Goal: Task Accomplishment & Management: Manage account settings

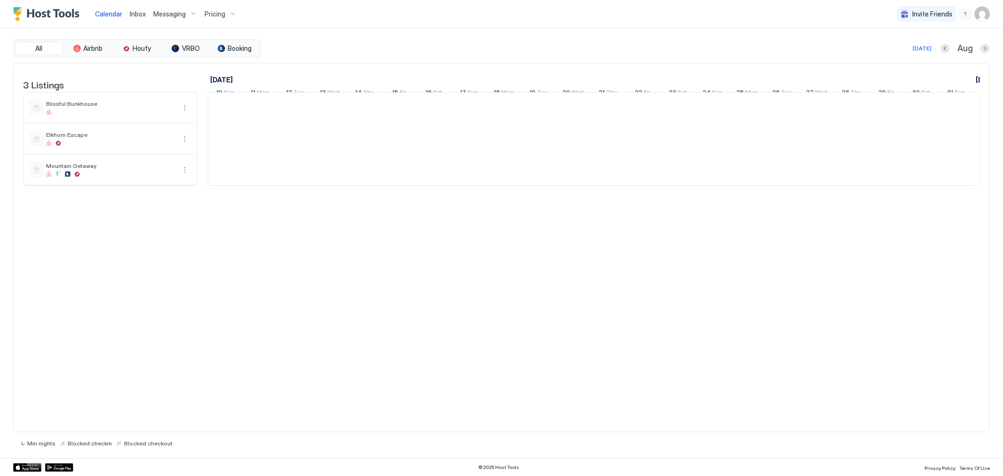
scroll to position [0, 523]
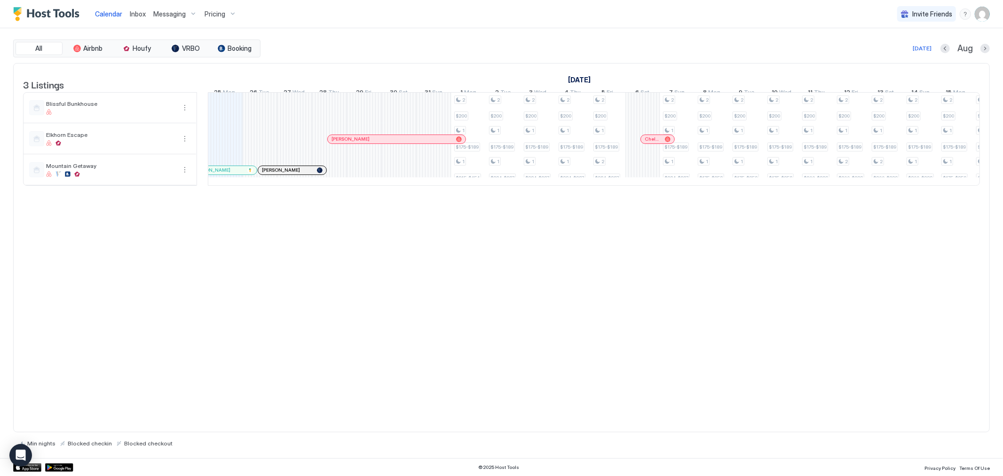
click at [228, 16] on div "Pricing" at bounding box center [221, 14] width 40 height 16
click at [222, 135] on span "Mountain Getaway" at bounding box center [217, 135] width 67 height 7
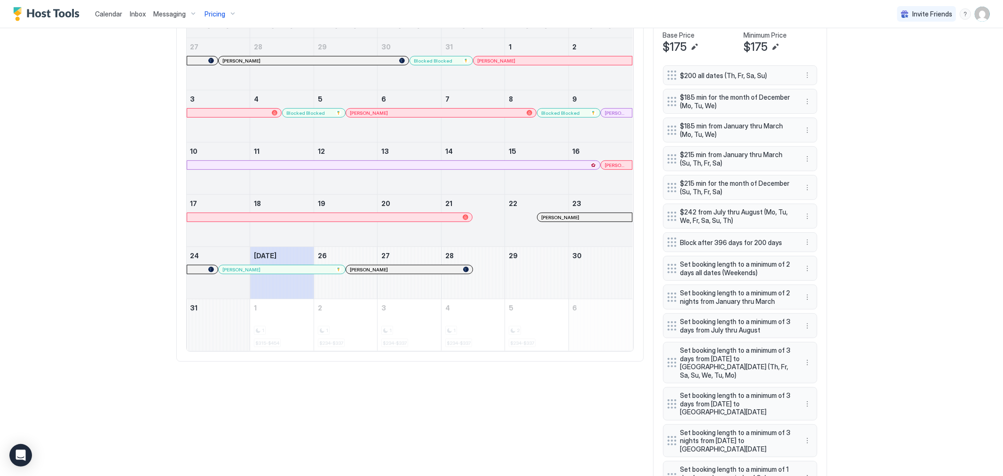
scroll to position [366, 0]
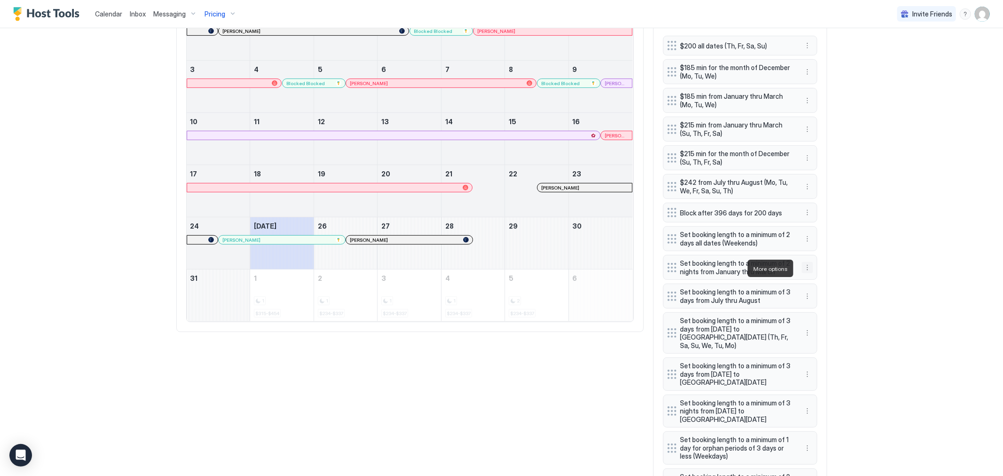
click at [803, 270] on button "More options" at bounding box center [807, 267] width 11 height 11
click at [813, 282] on span "Edit" at bounding box center [817, 281] width 10 height 7
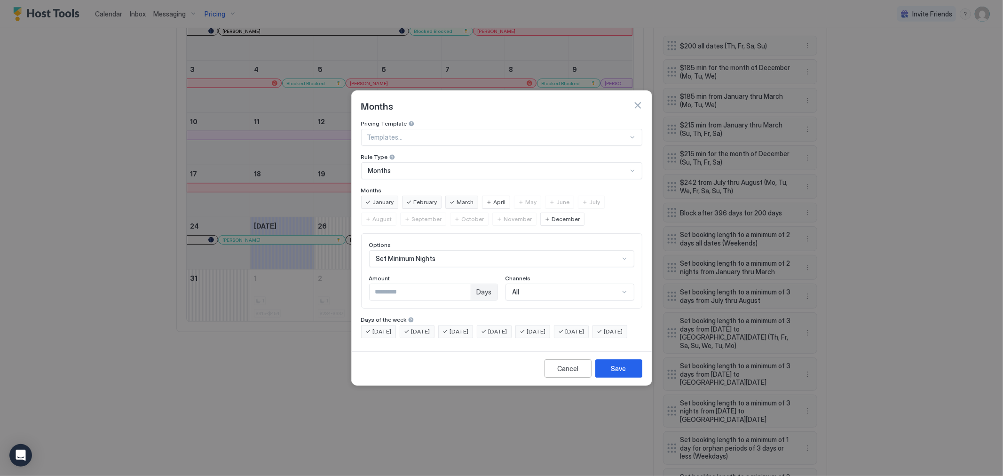
click at [436, 284] on input "*" at bounding box center [420, 292] width 101 height 16
type input "*"
click at [464, 284] on input "*" at bounding box center [420, 292] width 101 height 16
click at [608, 374] on button "Save" at bounding box center [619, 368] width 47 height 18
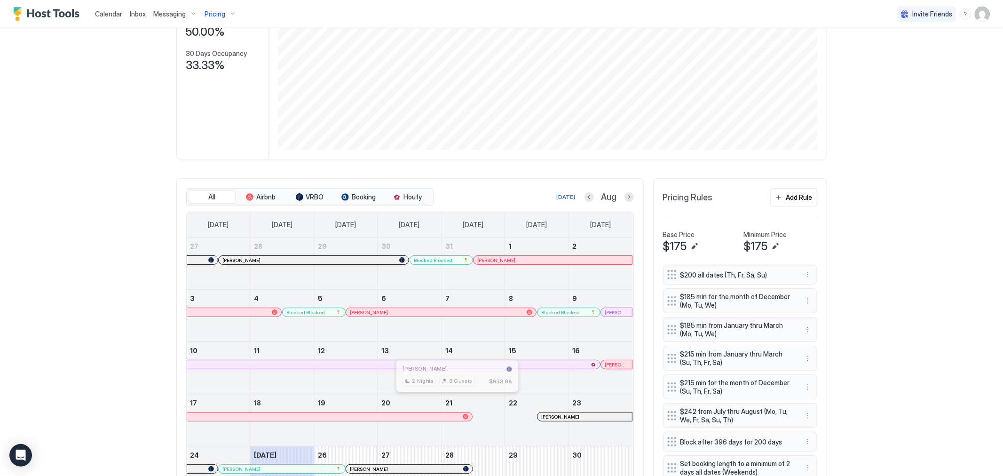
scroll to position [104, 0]
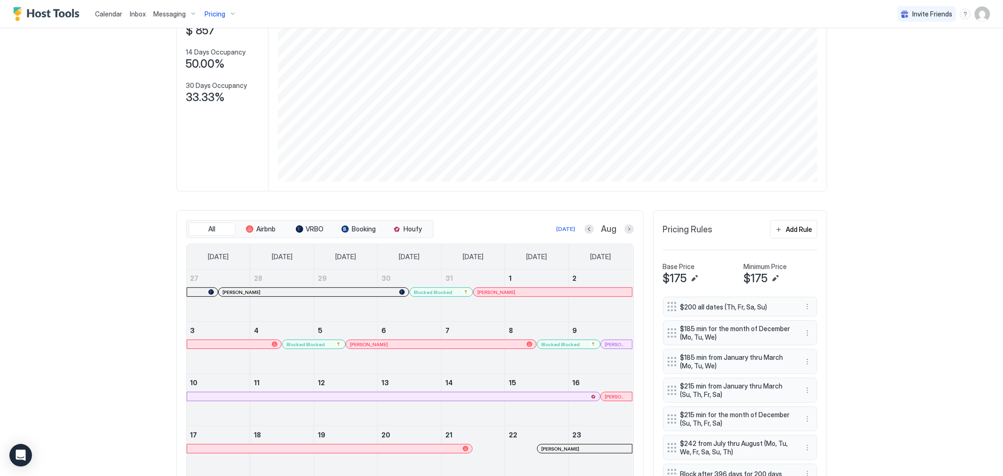
click at [104, 11] on span "Calendar" at bounding box center [108, 14] width 27 height 8
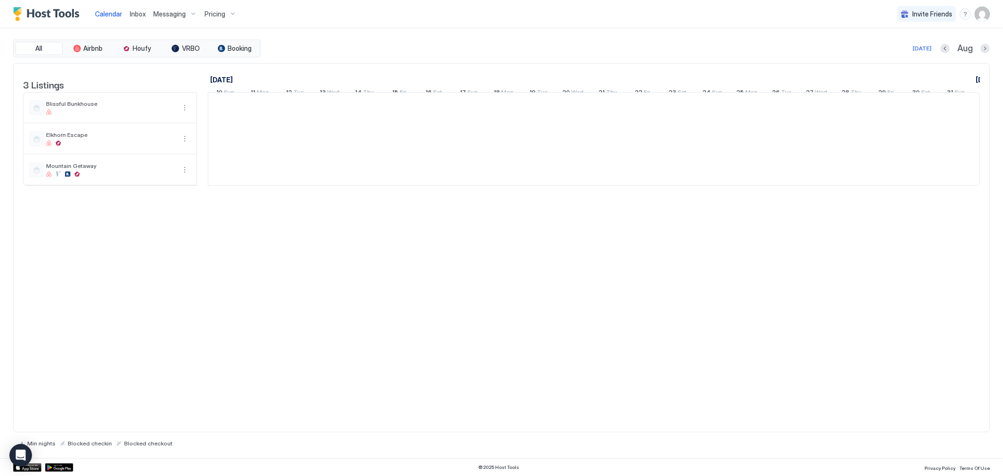
scroll to position [0, 523]
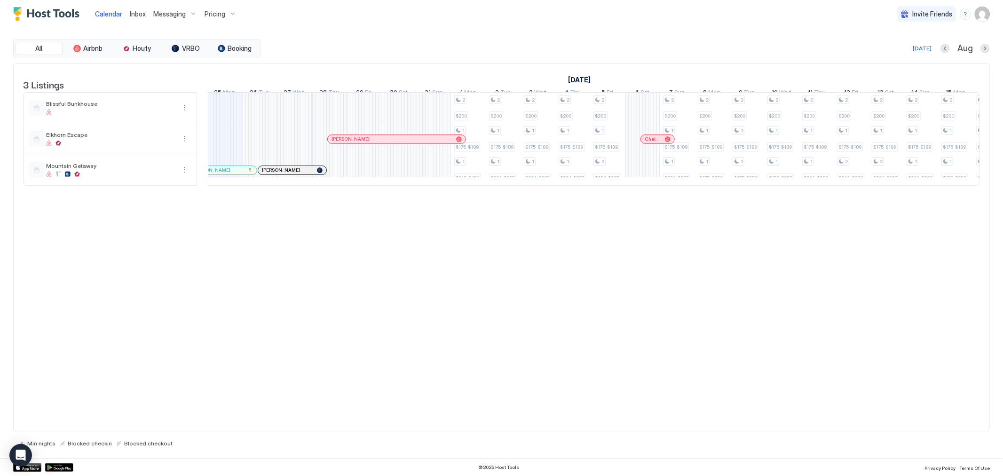
click at [232, 15] on div "Pricing" at bounding box center [221, 14] width 40 height 16
click at [219, 133] on span "Mountain Getaway" at bounding box center [217, 135] width 67 height 7
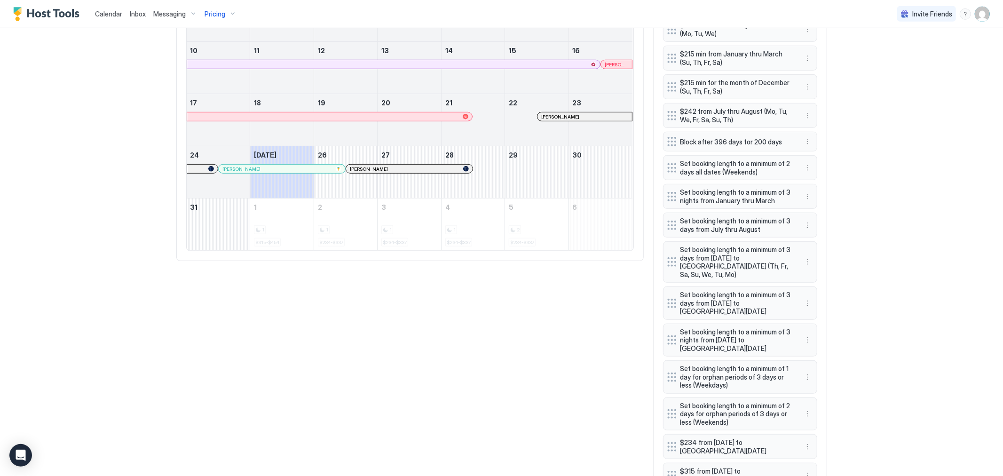
scroll to position [523, 0]
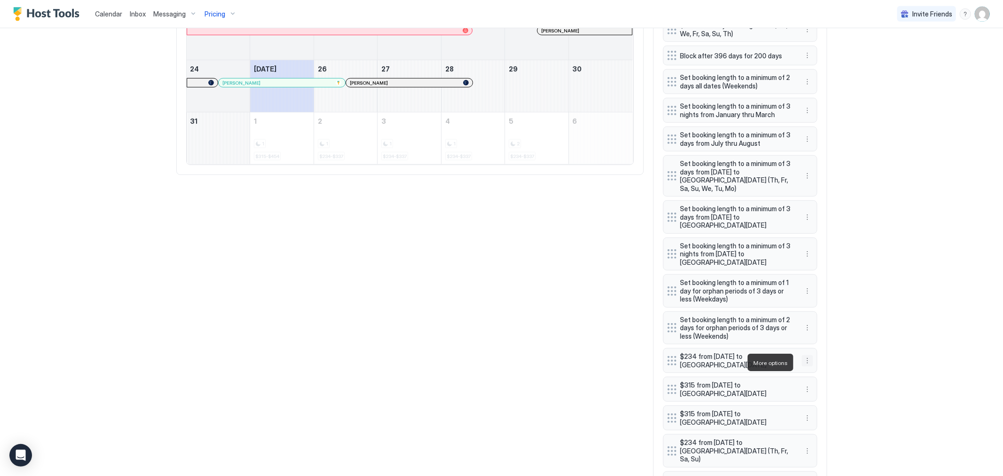
click at [802, 364] on button "More options" at bounding box center [807, 360] width 11 height 11
click at [822, 402] on span "Delete" at bounding box center [820, 405] width 17 height 7
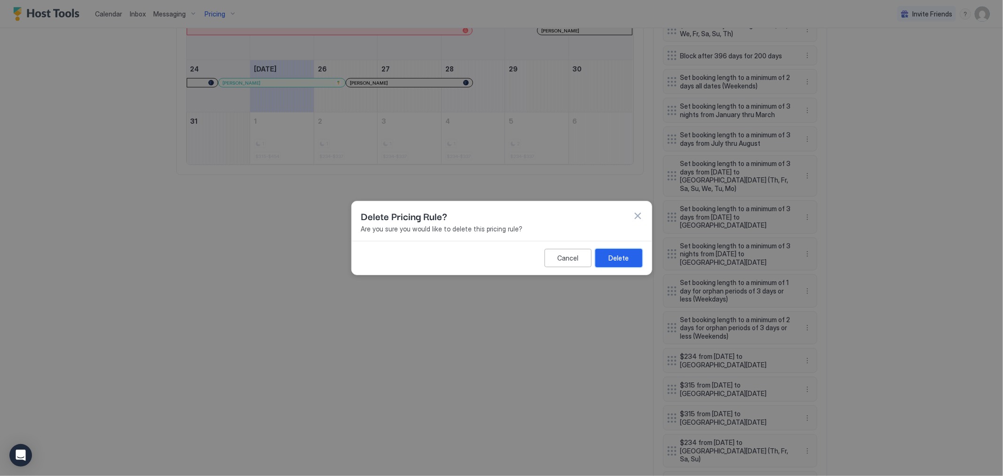
click at [614, 257] on div "Delete" at bounding box center [619, 258] width 20 height 10
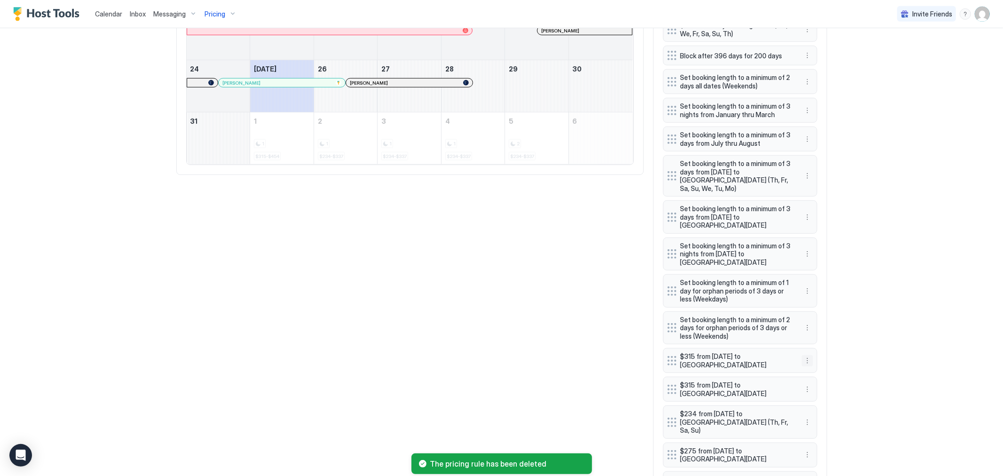
click at [806, 360] on button "More options" at bounding box center [807, 360] width 11 height 11
click at [821, 404] on span "Delete" at bounding box center [820, 405] width 17 height 7
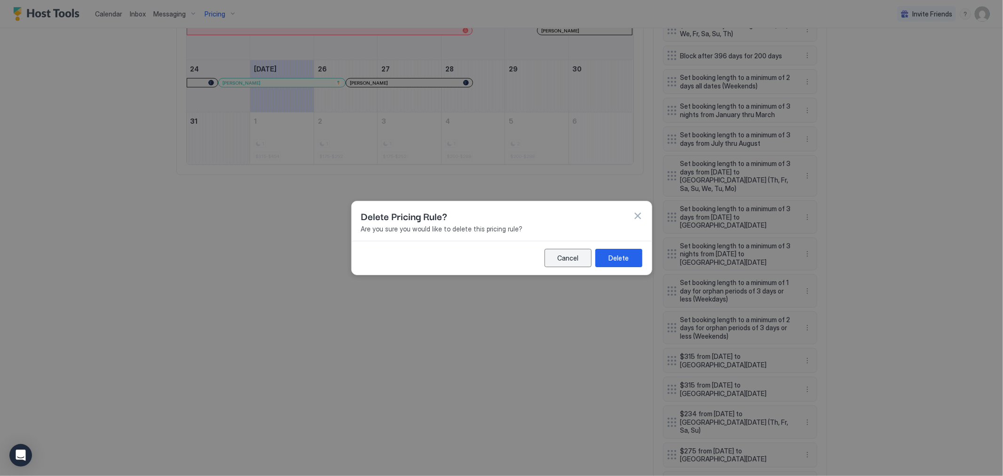
click at [567, 254] on div "Cancel" at bounding box center [567, 258] width 21 height 10
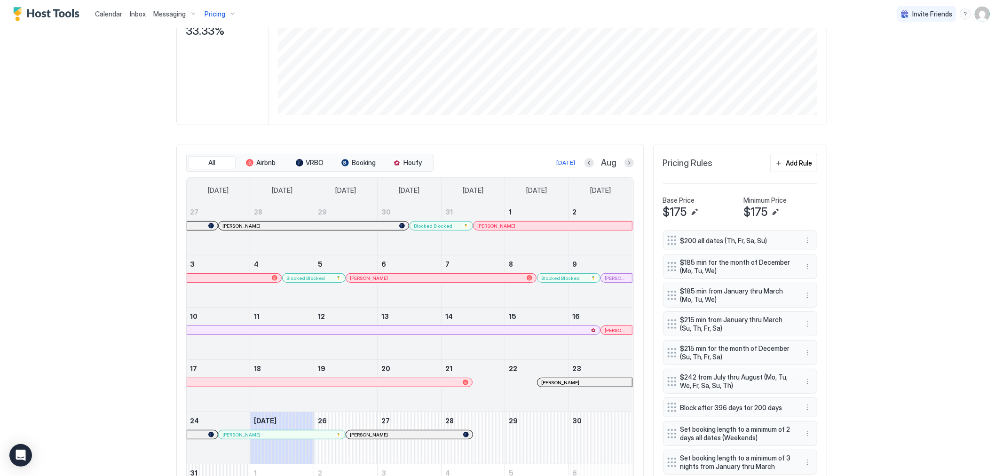
scroll to position [0, 0]
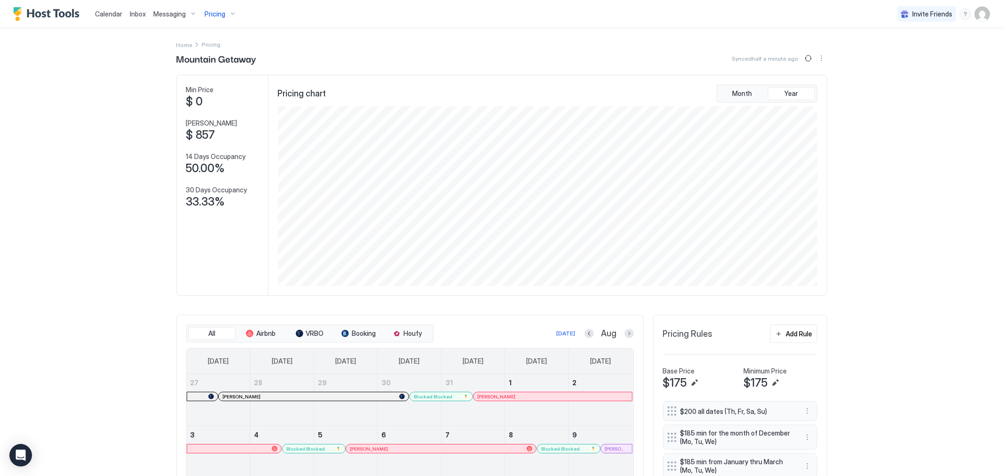
click at [226, 13] on div "Pricing" at bounding box center [221, 14] width 40 height 16
click at [220, 112] on span "Elkhorn Escape" at bounding box center [217, 113] width 67 height 7
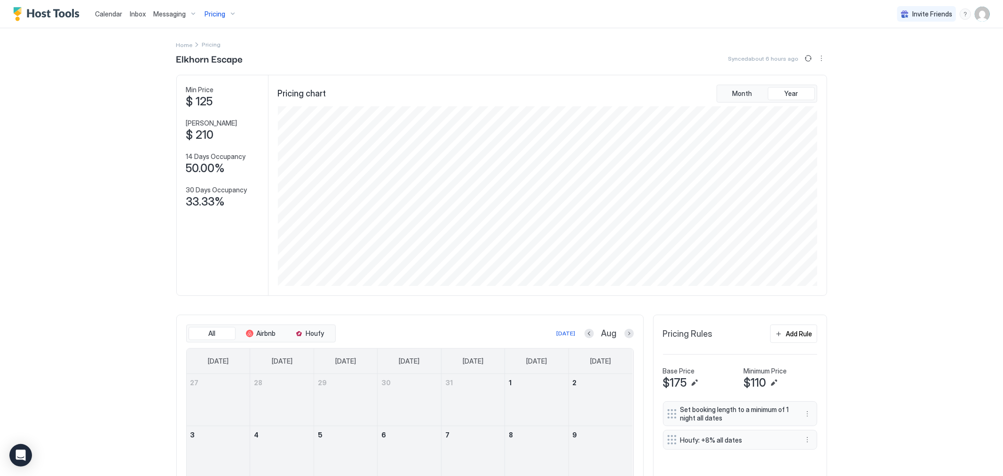
click at [240, 16] on div "Calendar Inbox Messaging Pricing Invite Friends MG" at bounding box center [501, 14] width 1003 height 28
click at [227, 15] on div "Pricing" at bounding box center [221, 14] width 40 height 16
click at [223, 95] on div "Blissful Bunkhouse" at bounding box center [217, 94] width 67 height 15
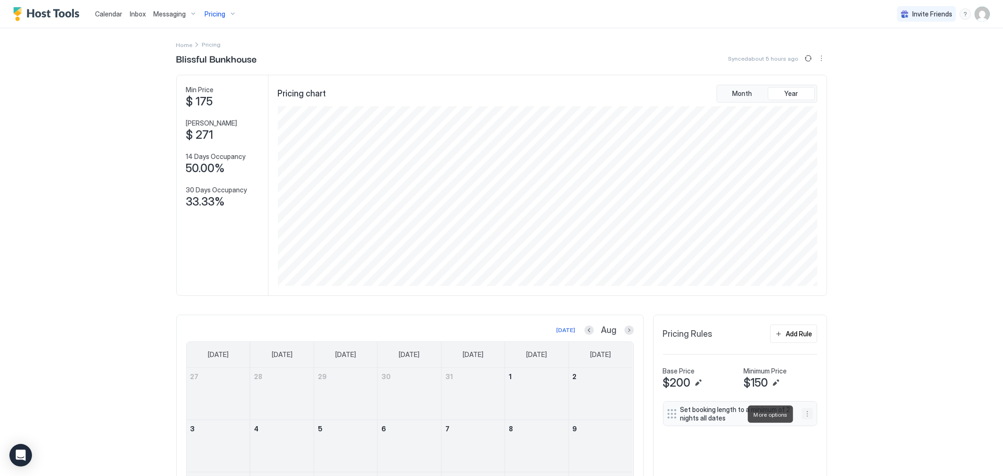
click at [802, 414] on button "More options" at bounding box center [807, 413] width 11 height 11
click at [820, 459] on span "Delete" at bounding box center [820, 457] width 17 height 7
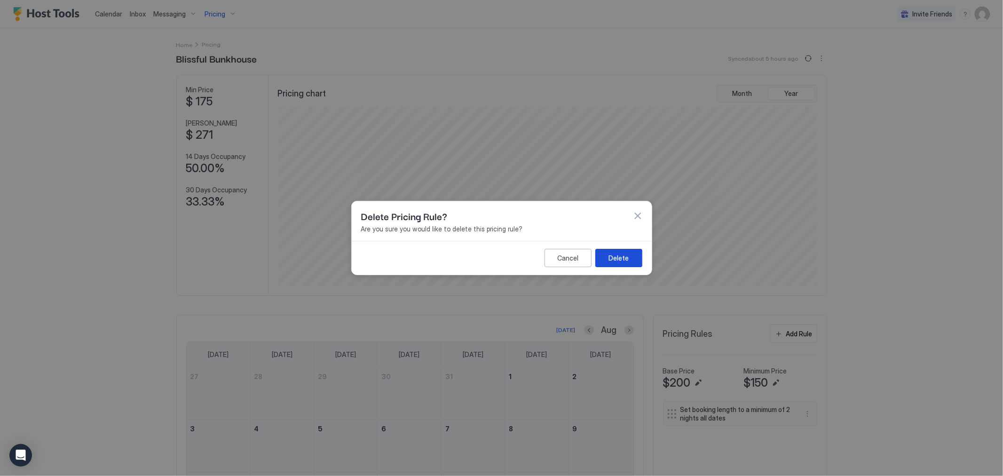
click at [636, 259] on button "Delete" at bounding box center [619, 258] width 47 height 18
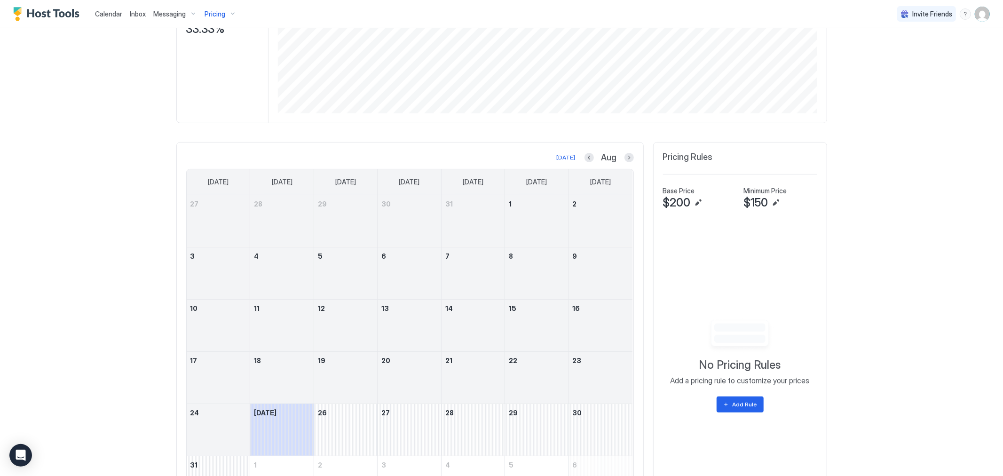
scroll to position [157, 0]
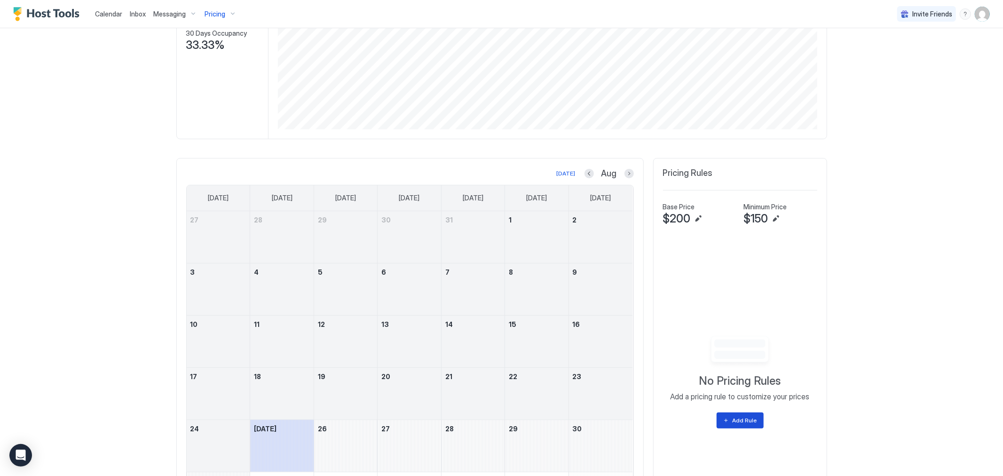
click at [736, 417] on div "Add Rule" at bounding box center [745, 420] width 24 height 8
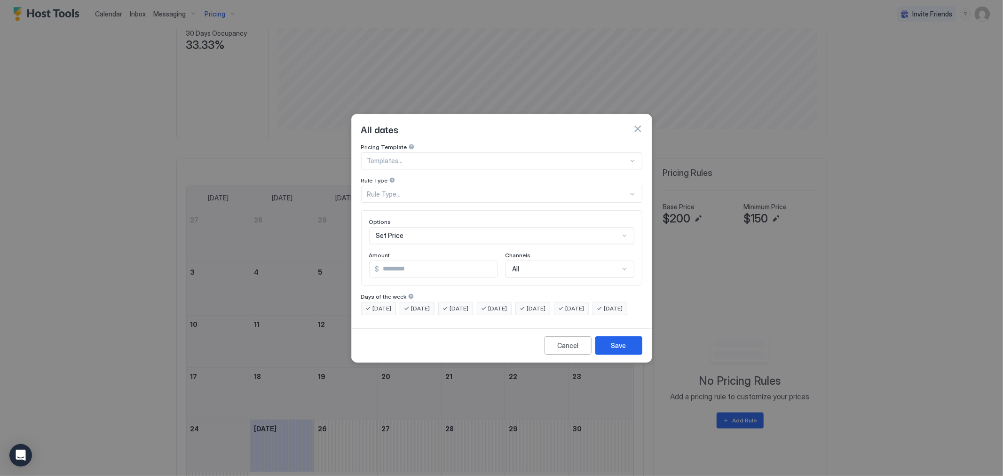
click at [425, 157] on div at bounding box center [497, 161] width 261 height 8
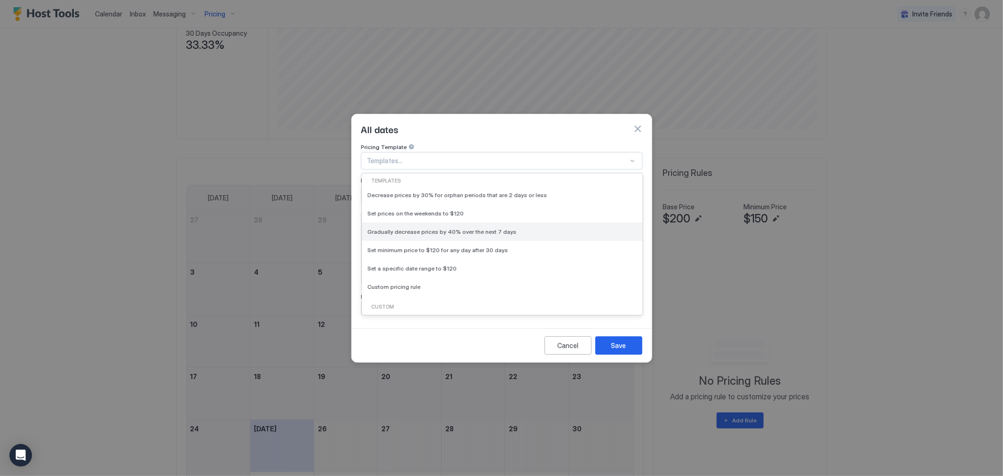
click at [450, 228] on span "Gradually decrease prices by 40% over the next 7 days" at bounding box center [442, 231] width 149 height 7
type input "**"
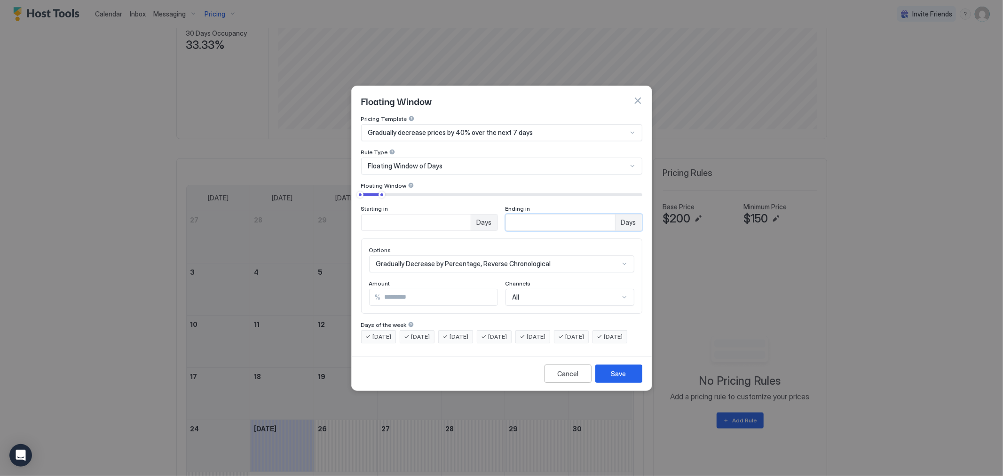
drag, startPoint x: 516, startPoint y: 213, endPoint x: 500, endPoint y: 214, distance: 15.6
click at [500, 214] on div "Starting in * Days Ending in * Days" at bounding box center [501, 218] width 281 height 26
type input "**"
click at [411, 289] on input "**" at bounding box center [439, 297] width 117 height 16
type input "*"
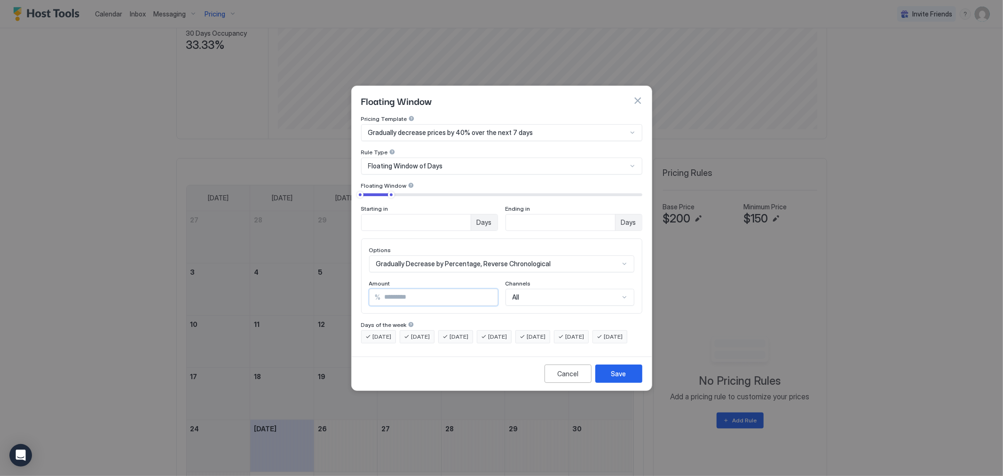
type input "**"
click at [457, 128] on span "Gradually decrease prices by 40% over the next 7 days" at bounding box center [450, 132] width 165 height 8
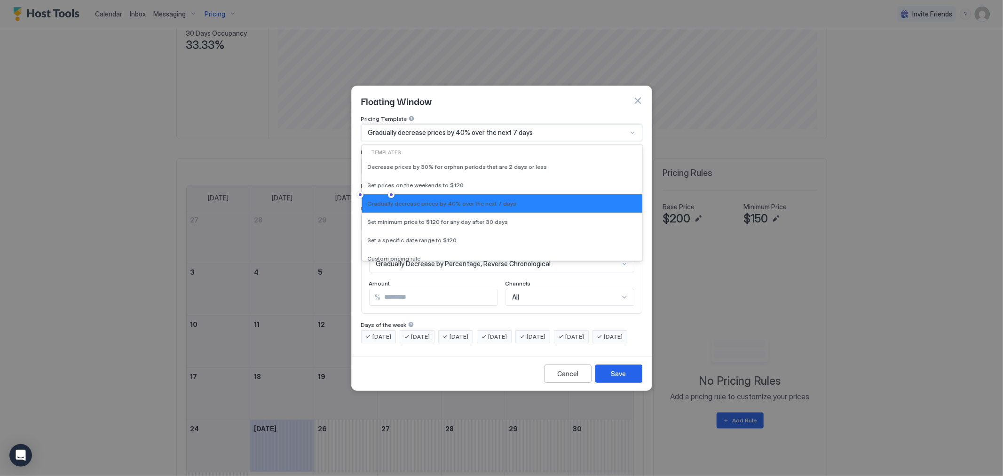
click at [457, 128] on span "Gradually decrease prices by 40% over the next 7 days" at bounding box center [450, 132] width 165 height 8
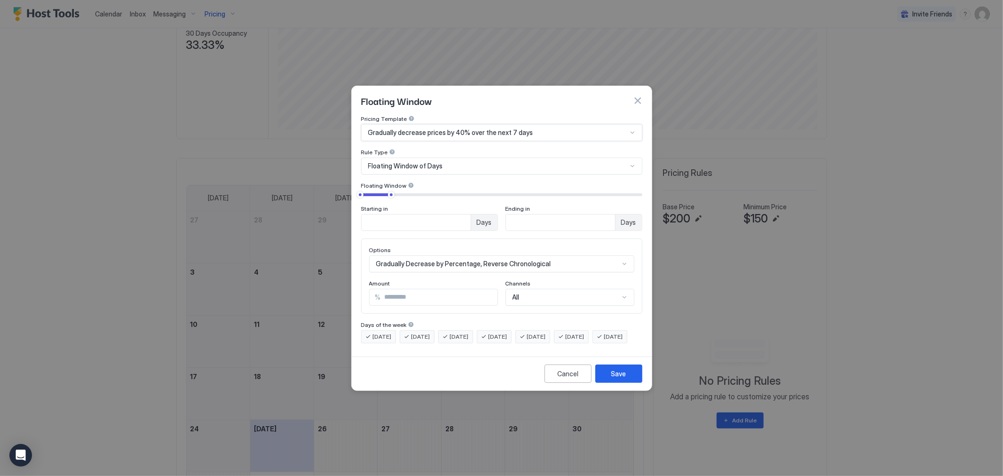
click at [461, 128] on span "Gradually decrease prices by 40% over the next 7 days" at bounding box center [450, 132] width 165 height 8
click at [628, 383] on button "Save" at bounding box center [619, 374] width 47 height 18
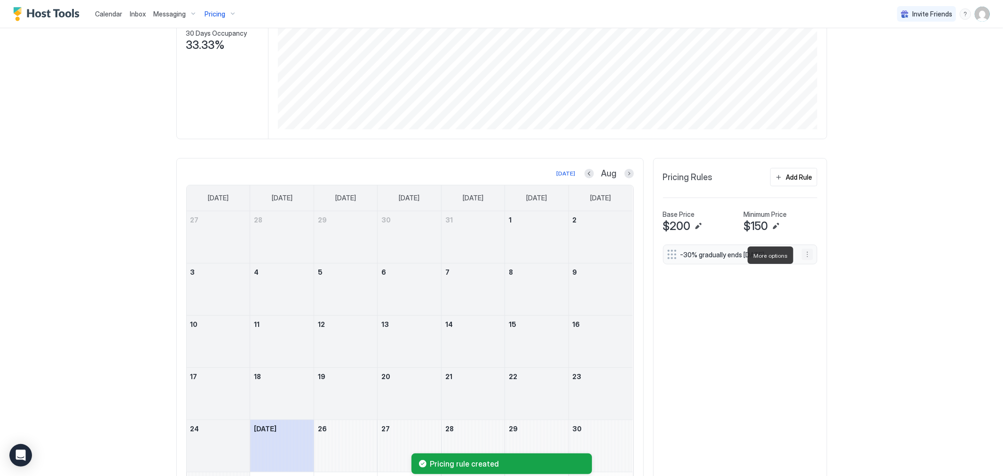
click at [802, 253] on button "More options" at bounding box center [807, 254] width 11 height 11
click at [812, 262] on div "Edit" at bounding box center [815, 268] width 35 height 15
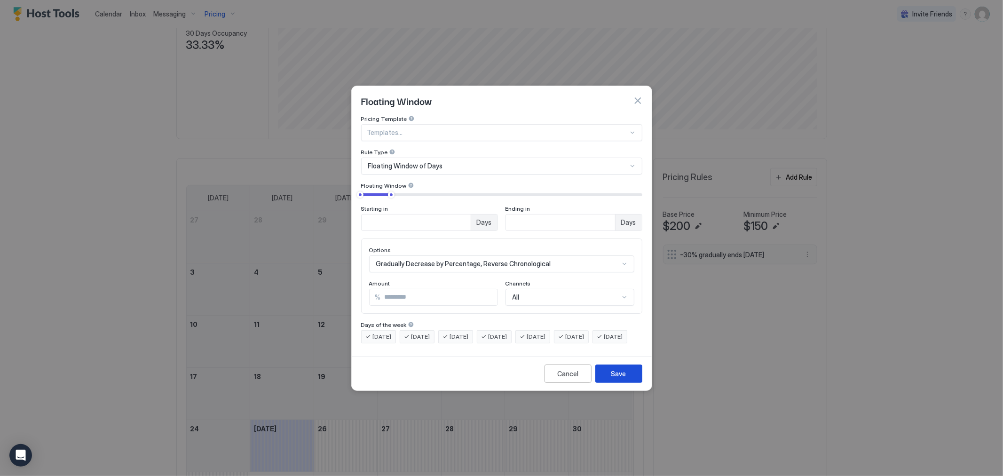
click at [621, 379] on div "Save" at bounding box center [619, 374] width 15 height 10
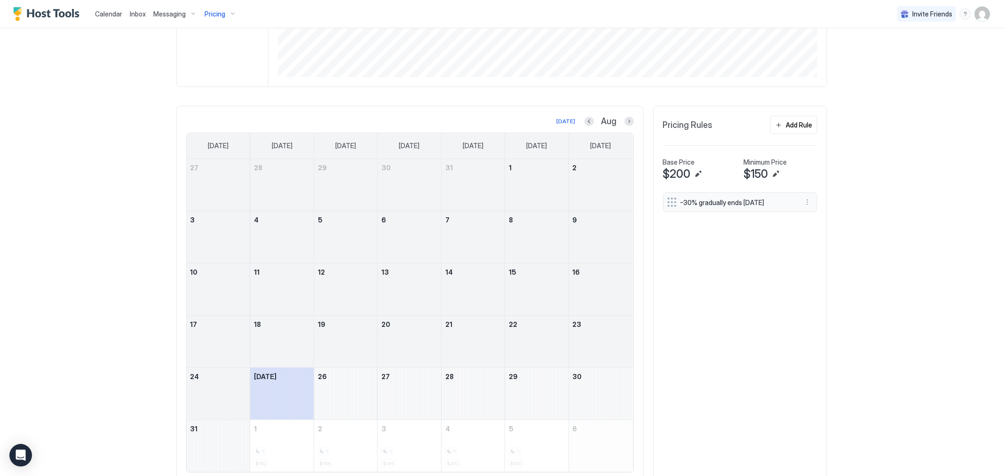
scroll to position [0, 0]
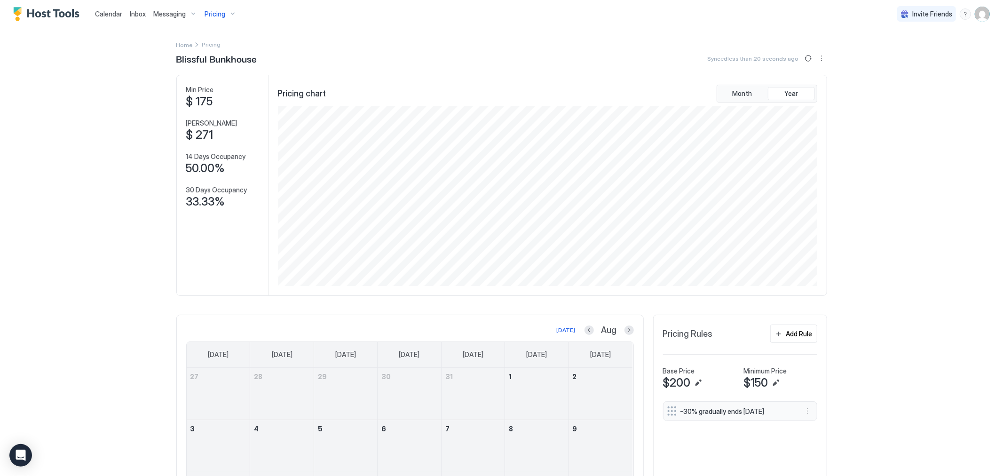
click at [229, 11] on div "Pricing" at bounding box center [221, 14] width 40 height 16
click at [228, 106] on div "Elkhorn Escape" at bounding box center [208, 117] width 91 height 23
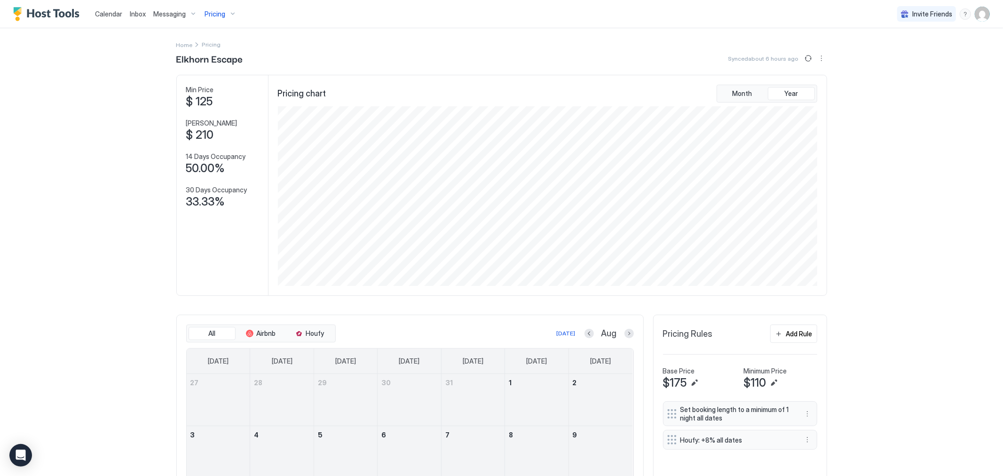
click at [228, 15] on div "Pricing" at bounding box center [221, 14] width 40 height 16
click at [227, 95] on div "Blissful Bunkhouse" at bounding box center [217, 94] width 67 height 15
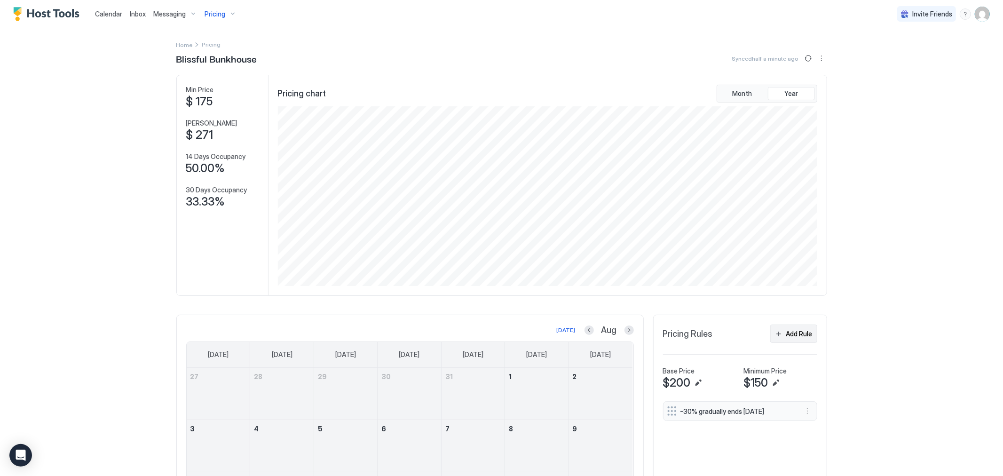
click at [797, 329] on div "Add Rule" at bounding box center [800, 334] width 26 height 10
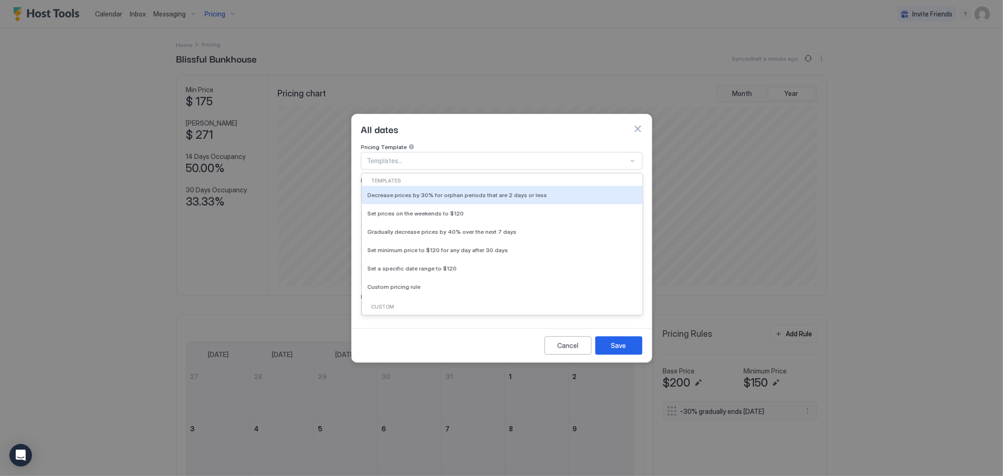
click at [434, 157] on div at bounding box center [497, 161] width 261 height 8
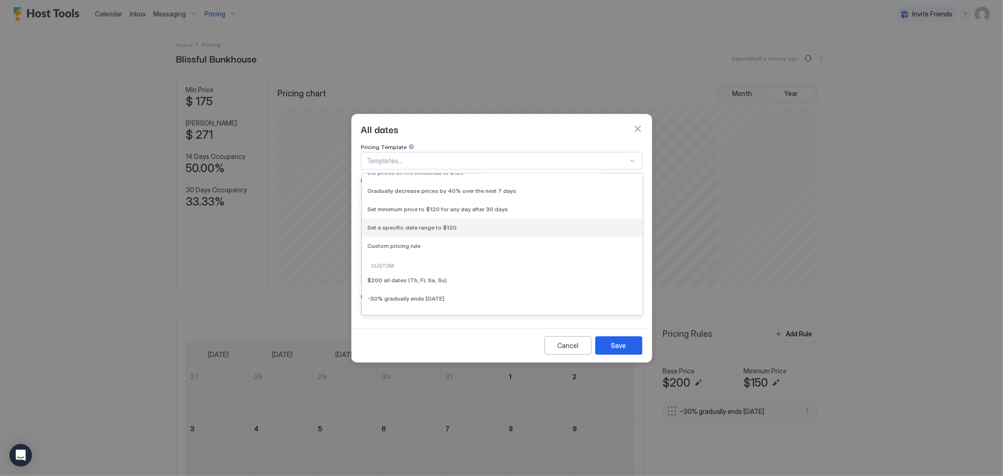
scroll to position [104, 0]
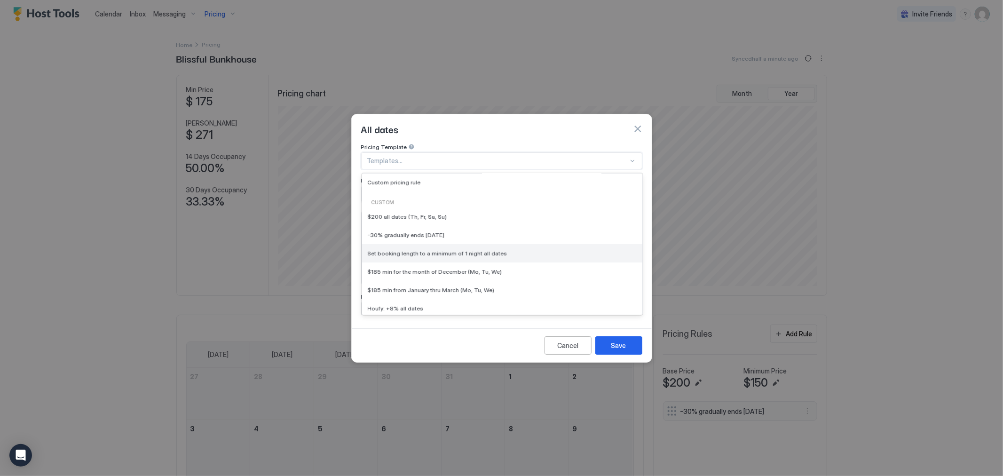
click at [471, 250] on span "Set booking length to a minimum of 1 night all dates" at bounding box center [438, 253] width 140 height 7
type input "*"
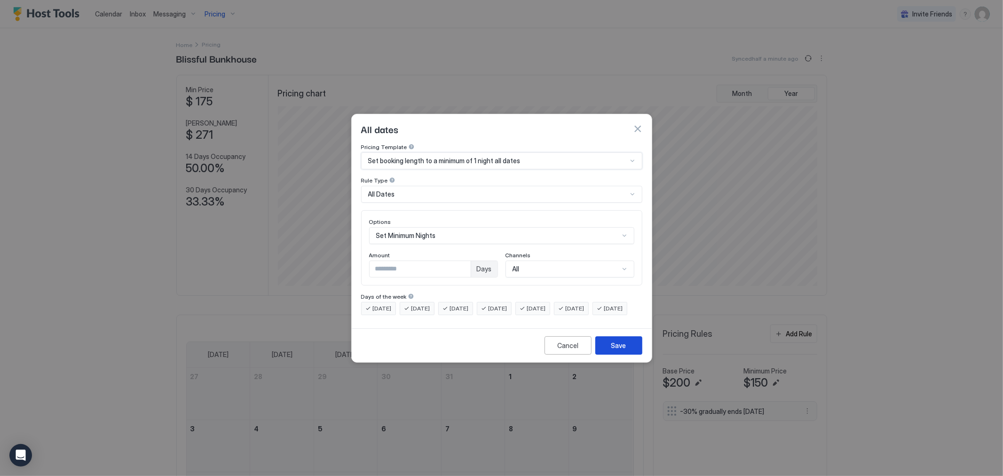
click at [616, 350] on div "Save" at bounding box center [619, 346] width 15 height 10
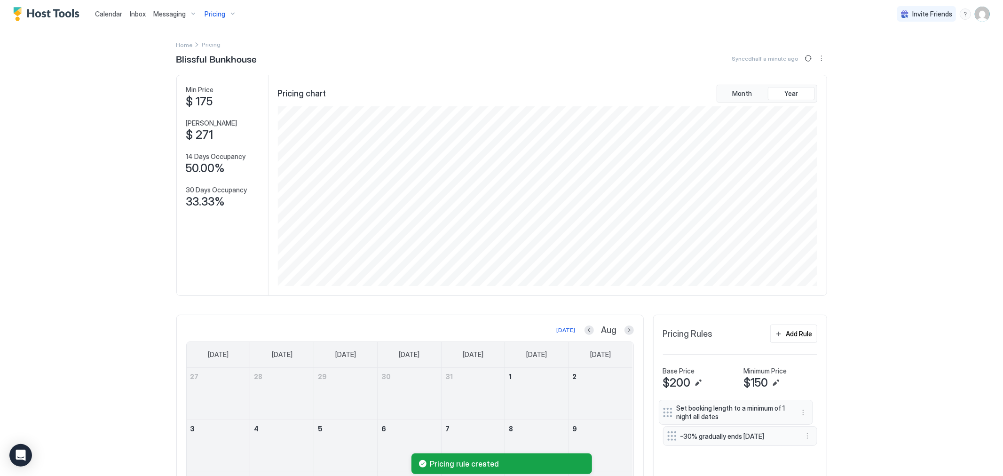
drag, startPoint x: 667, startPoint y: 440, endPoint x: 667, endPoint y: 414, distance: 25.4
click at [667, 414] on div "-30% gradually ends [DATE] Set booking length to a minimum of 1 night all dates" at bounding box center [740, 425] width 154 height 48
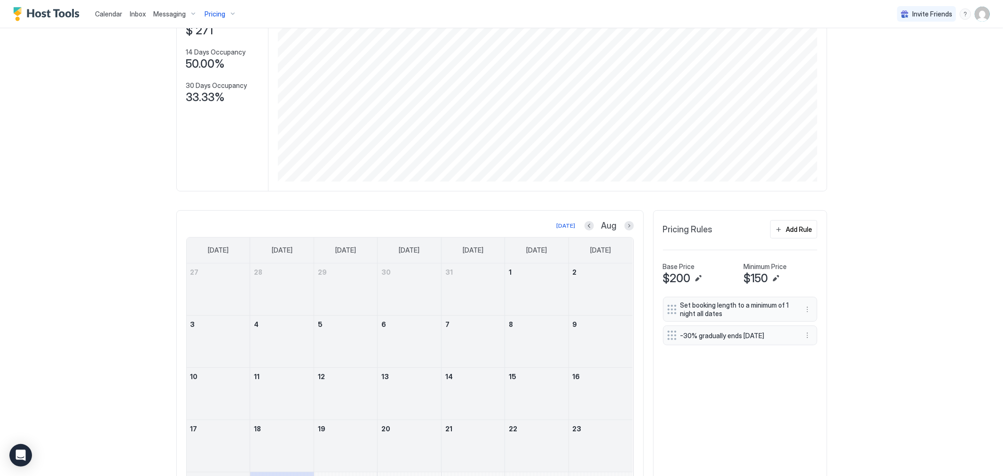
scroll to position [0, 0]
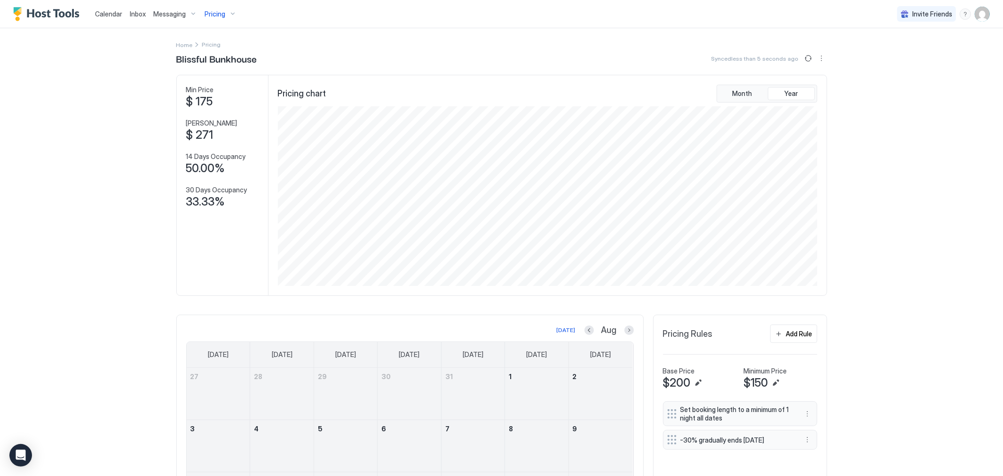
click at [232, 14] on div "Pricing" at bounding box center [221, 14] width 40 height 16
click at [222, 117] on div "Elkhorn Escape" at bounding box center [217, 117] width 67 height 15
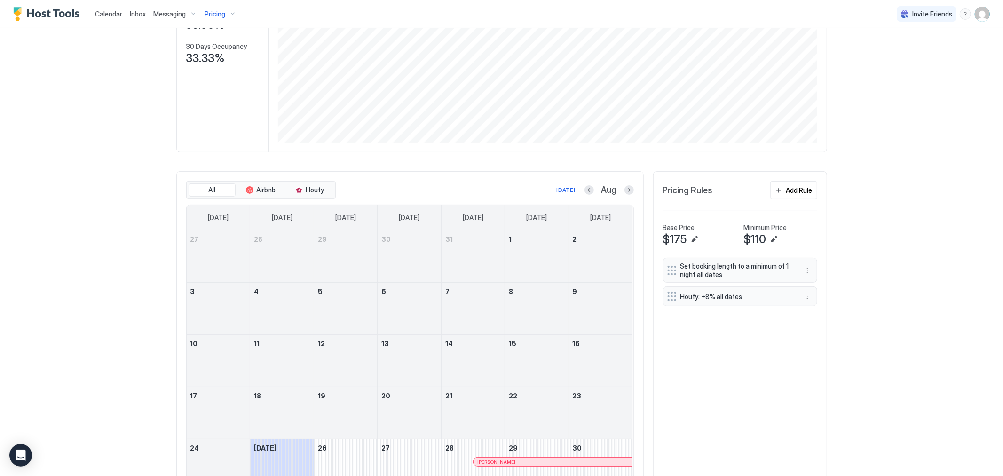
scroll to position [157, 0]
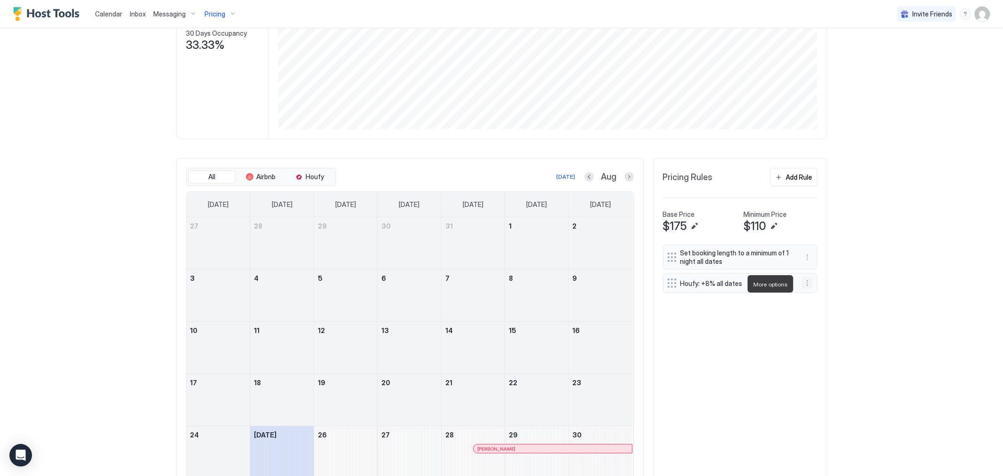
click at [802, 282] on button "More options" at bounding box center [807, 283] width 11 height 11
click at [813, 297] on span "Edit" at bounding box center [817, 297] width 10 height 7
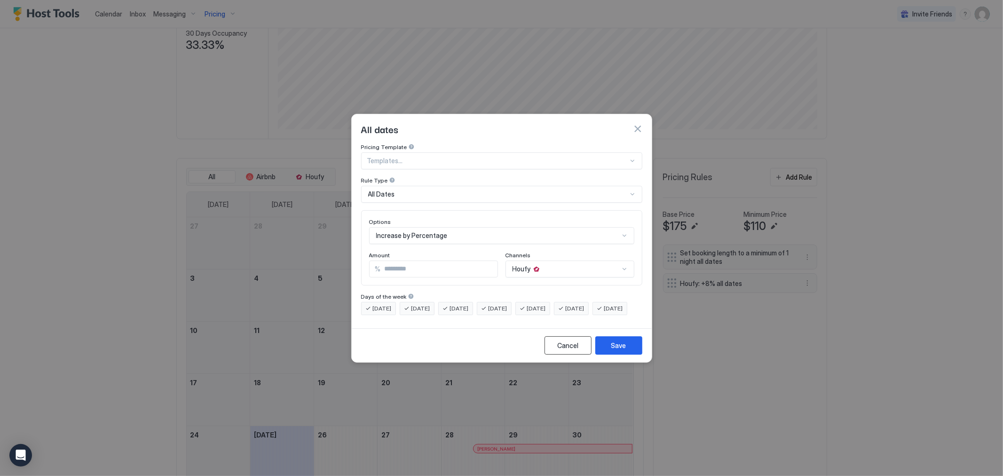
click at [579, 352] on button "Cancel" at bounding box center [568, 345] width 47 height 18
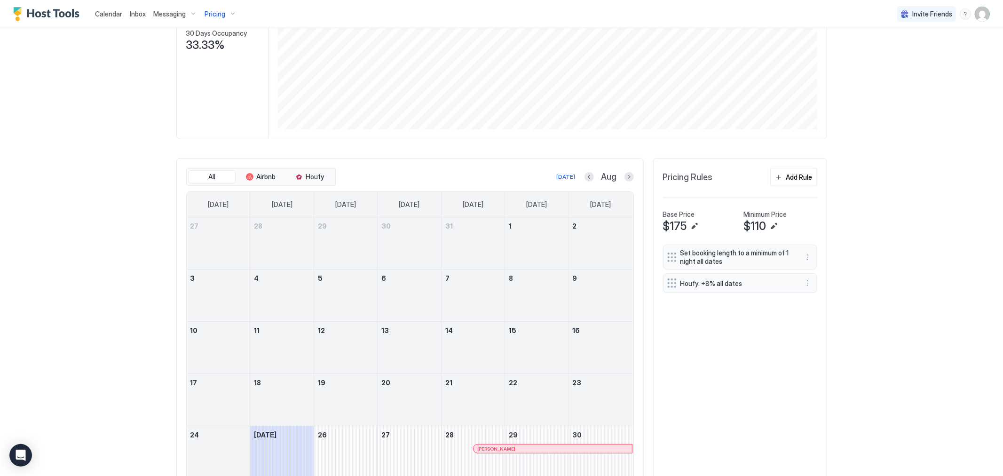
scroll to position [0, 0]
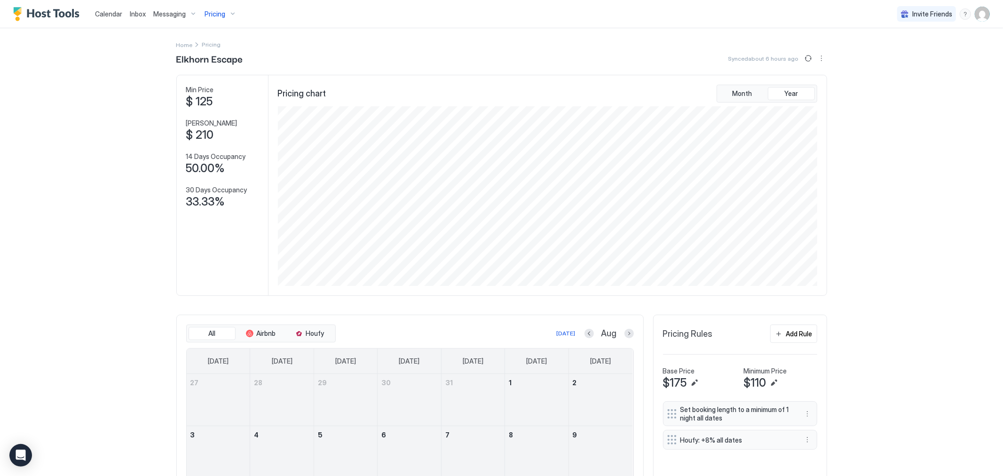
click at [213, 15] on span "Pricing" at bounding box center [215, 14] width 21 height 8
click at [791, 333] on div at bounding box center [501, 238] width 1003 height 476
click at [791, 333] on div "Add Rule" at bounding box center [800, 334] width 26 height 10
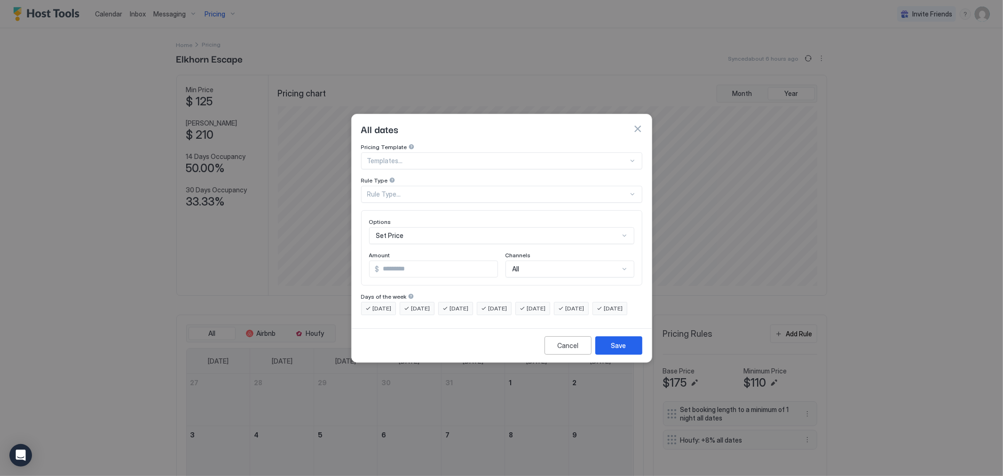
click at [420, 152] on div "Templates..." at bounding box center [501, 160] width 281 height 17
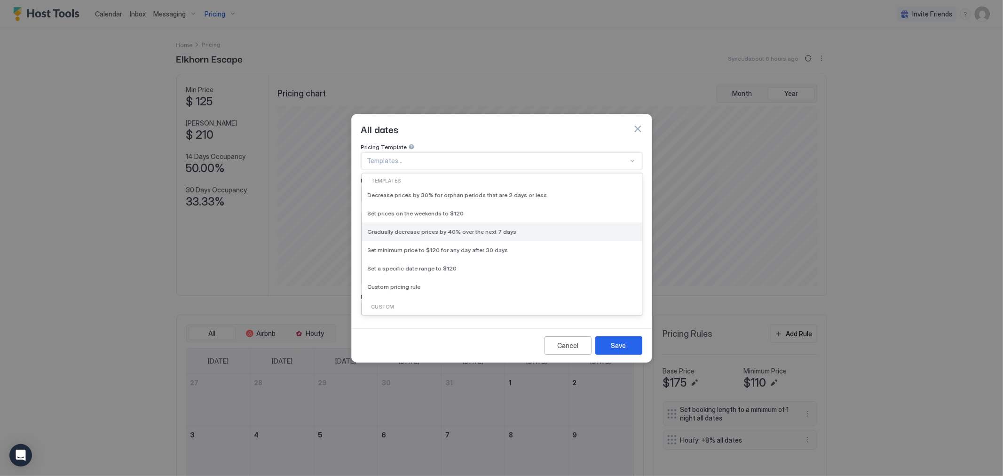
drag, startPoint x: 448, startPoint y: 186, endPoint x: 497, endPoint y: 224, distance: 62.3
click at [497, 224] on div "Decrease prices by 30% for orphan periods that are 2 days or less Set prices on…" at bounding box center [502, 241] width 280 height 110
click at [497, 228] on span "Gradually decrease prices by 40% over the next 7 days" at bounding box center [442, 231] width 149 height 7
type input "**"
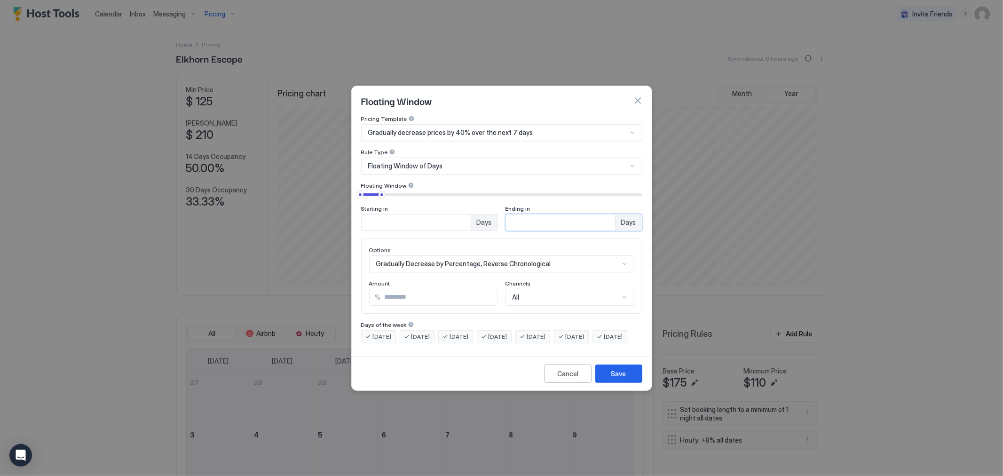
drag, startPoint x: 527, startPoint y: 215, endPoint x: 510, endPoint y: 214, distance: 17.5
click at [504, 215] on div "Starting in * Days Ending in * Days" at bounding box center [501, 218] width 281 height 26
type input "**"
click at [390, 289] on input "**" at bounding box center [439, 297] width 117 height 16
type input "**"
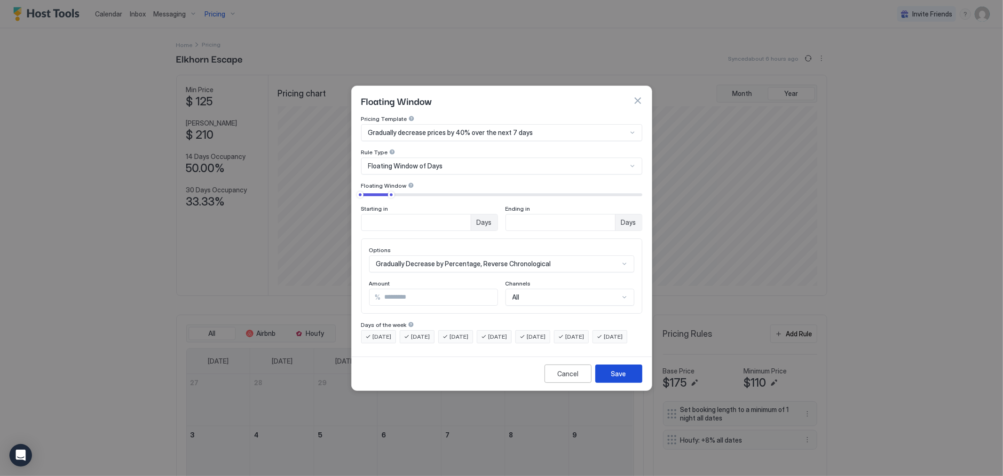
click at [620, 379] on div "Save" at bounding box center [619, 374] width 15 height 10
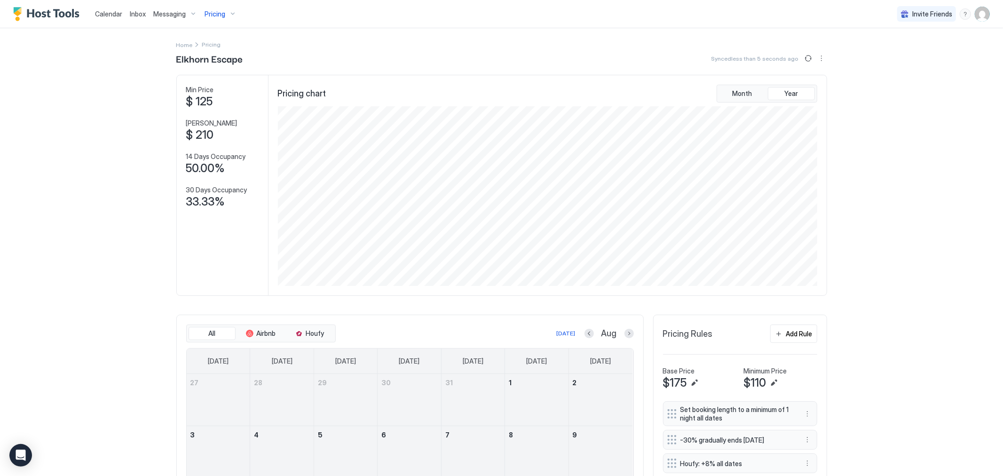
click at [232, 15] on div "Pricing" at bounding box center [221, 14] width 40 height 16
click at [226, 97] on div at bounding box center [217, 99] width 67 height 6
